Goal: Task Accomplishment & Management: Use online tool/utility

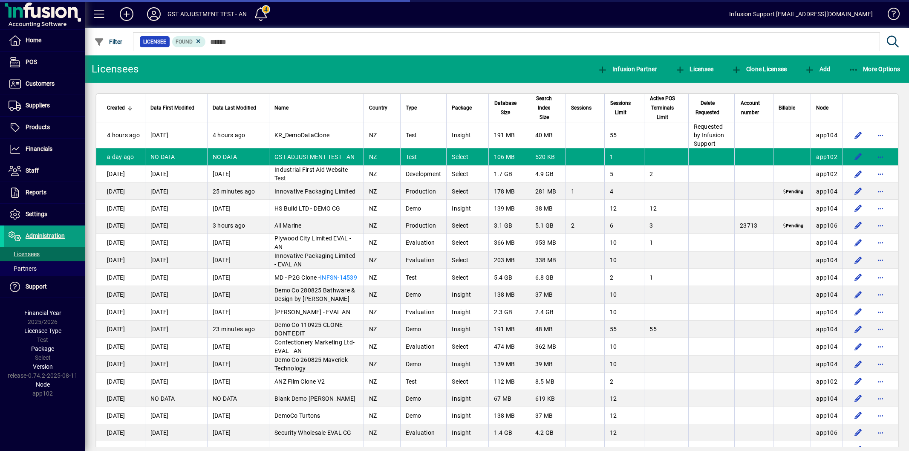
click at [38, 211] on span "Settings" at bounding box center [37, 214] width 22 height 7
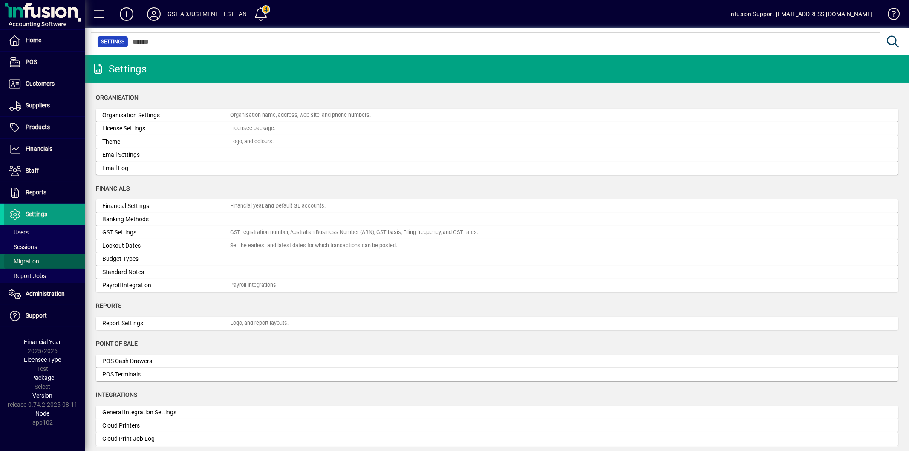
click at [35, 258] on span "Migration" at bounding box center [24, 261] width 31 height 7
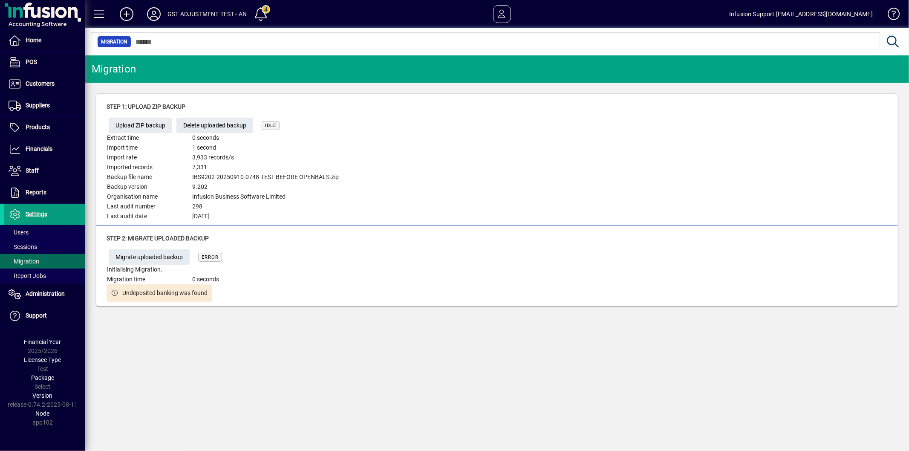
drag, startPoint x: 209, startPoint y: 126, endPoint x: 218, endPoint y: 130, distance: 10.1
click at [209, 126] on span "Delete uploaded backup" at bounding box center [214, 126] width 63 height 14
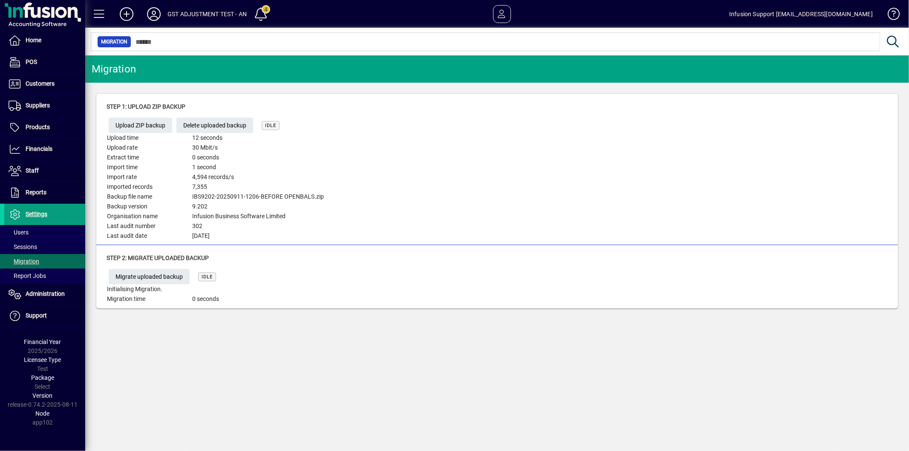
click at [157, 263] on div "Step 2: [PERSON_NAME] uploaded backup Migrate uploaded backup IDLE Initialising…" at bounding box center [235, 279] width 256 height 50
click at [160, 273] on span "Migrate uploaded backup" at bounding box center [149, 277] width 67 height 14
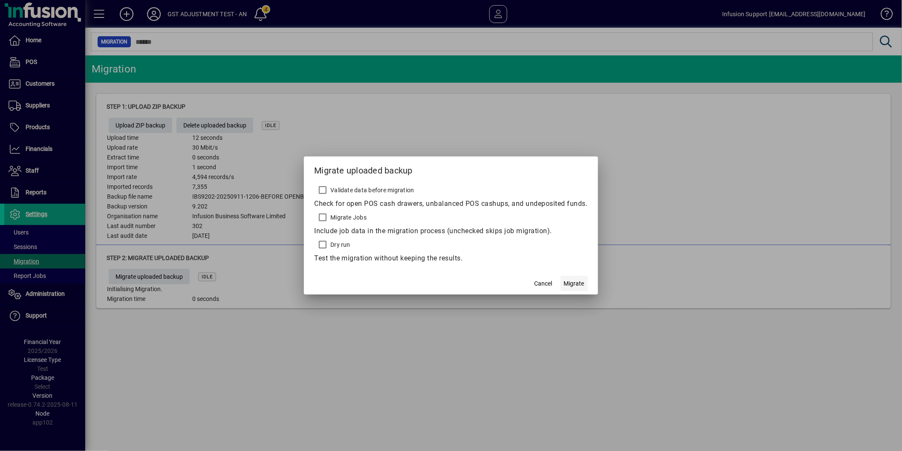
click at [567, 279] on span "Migrate" at bounding box center [574, 283] width 20 height 9
